Goal: Navigation & Orientation: Find specific page/section

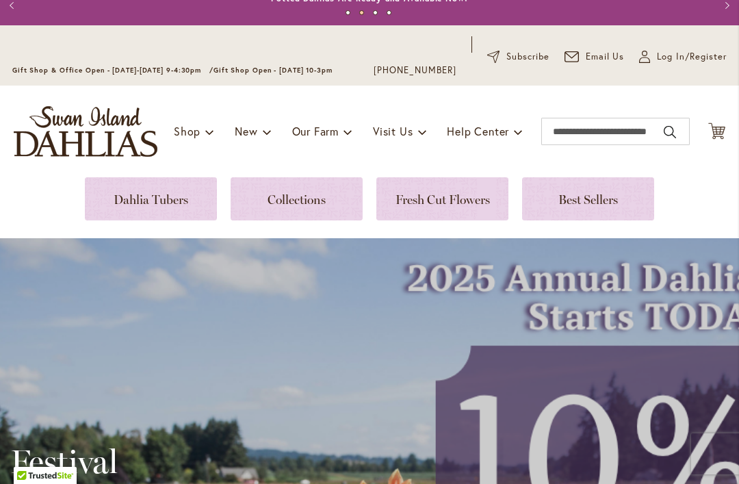
scroll to position [55, 0]
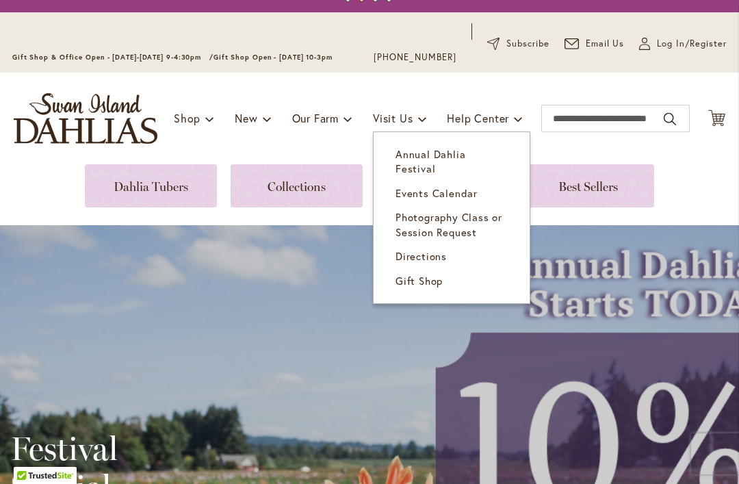
click at [465, 153] on span "Annual Dahlia Festival" at bounding box center [431, 161] width 70 height 28
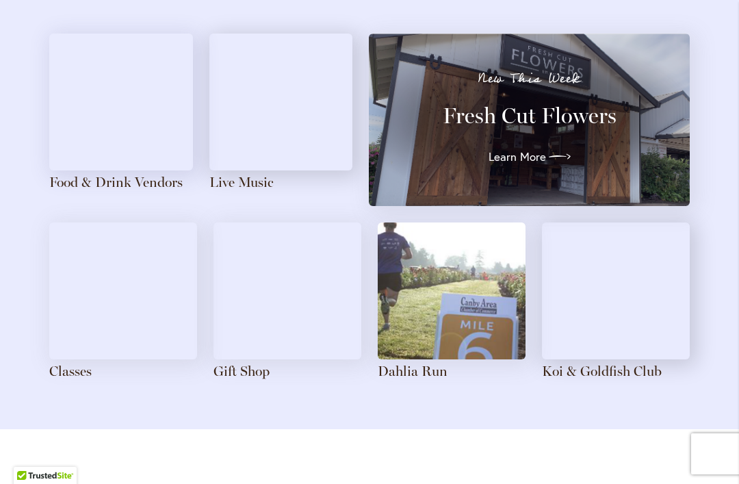
scroll to position [1650, 0]
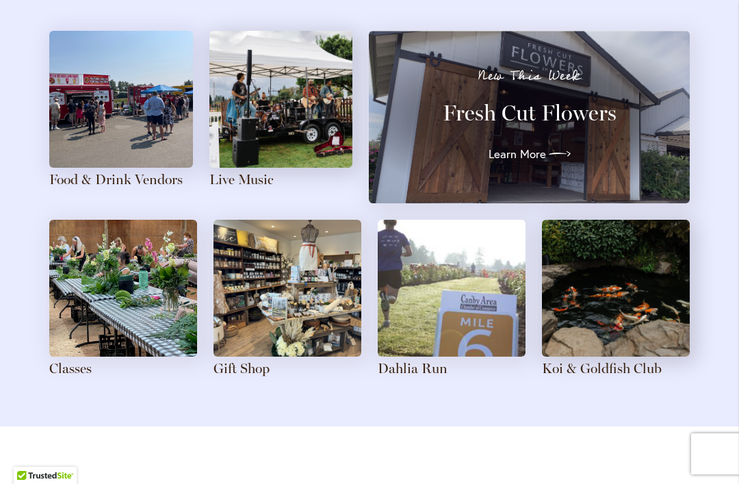
click at [472, 348] on img at bounding box center [452, 288] width 148 height 137
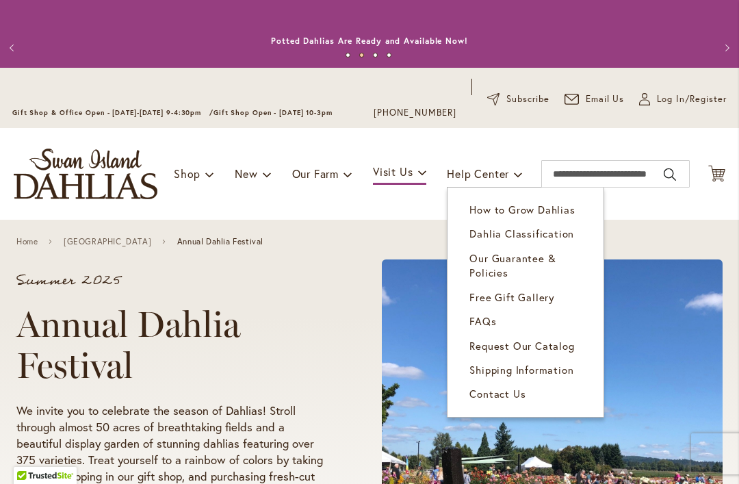
click at [511, 396] on span "Contact Us" at bounding box center [498, 394] width 56 height 14
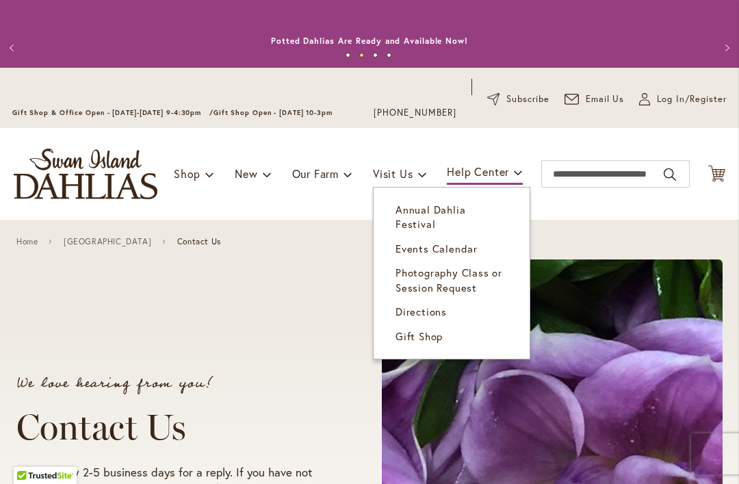
click at [435, 305] on span "Directions" at bounding box center [421, 312] width 51 height 14
